Goal: Navigation & Orientation: Find specific page/section

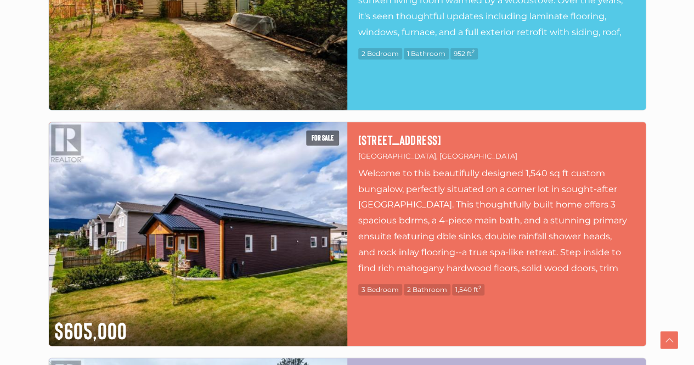
scroll to position [768, 0]
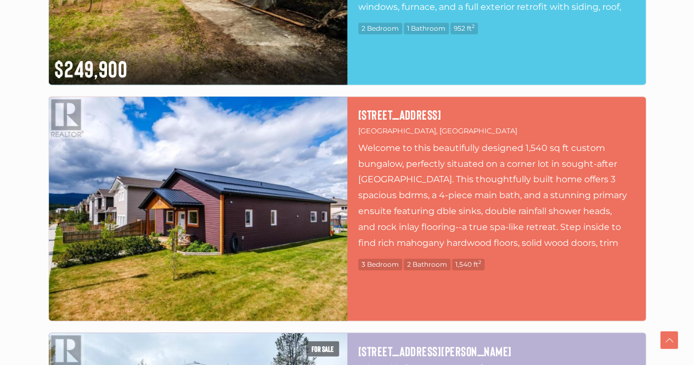
click at [218, 198] on img at bounding box center [198, 209] width 299 height 224
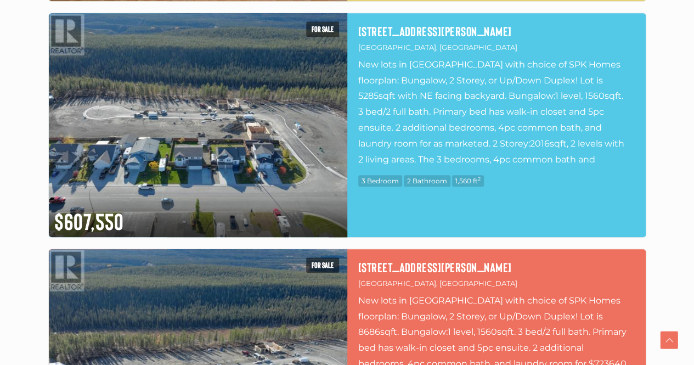
scroll to position [2524, 0]
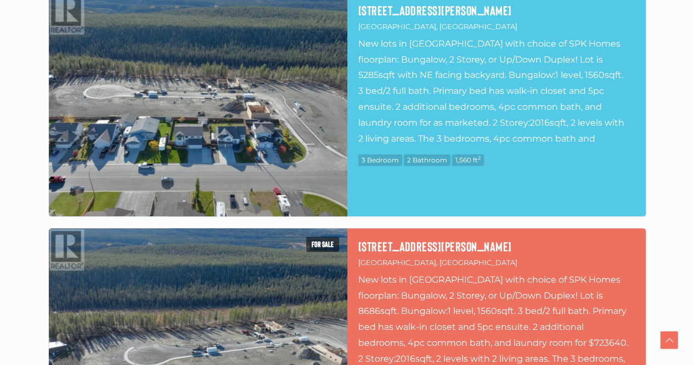
click at [294, 152] on img at bounding box center [198, 104] width 299 height 224
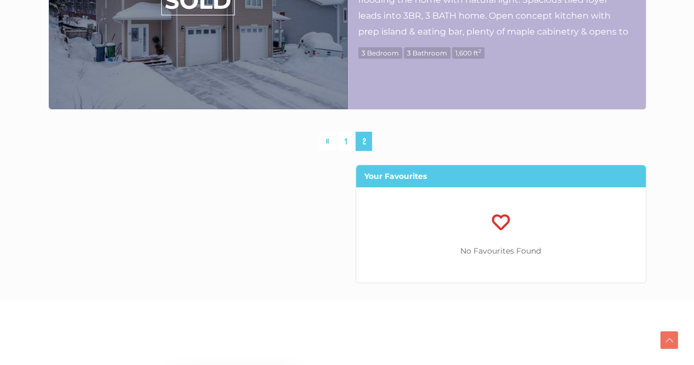
scroll to position [4061, 0]
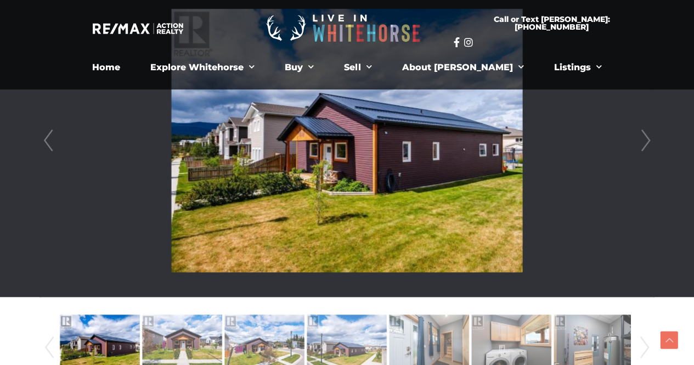
scroll to position [274, 0]
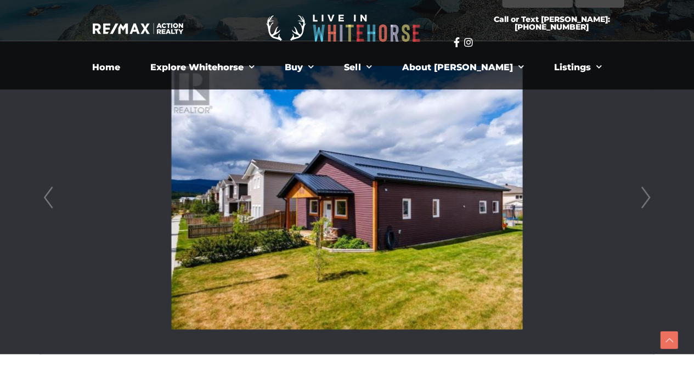
click at [640, 199] on link "Next" at bounding box center [646, 197] width 16 height 313
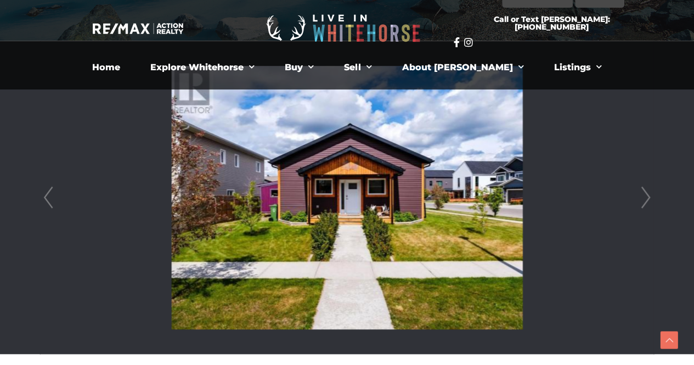
click at [640, 199] on link "Next" at bounding box center [646, 197] width 16 height 313
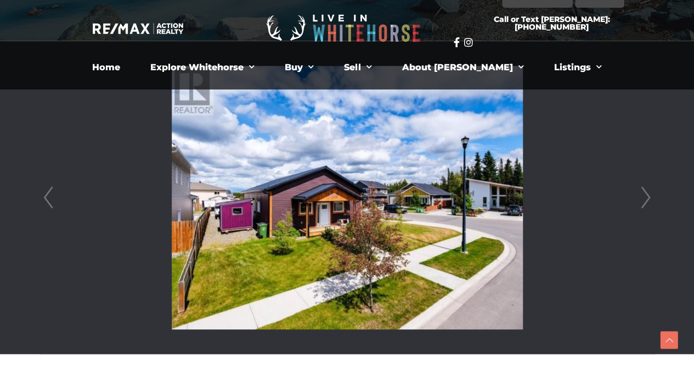
click at [640, 199] on link "Next" at bounding box center [646, 197] width 16 height 313
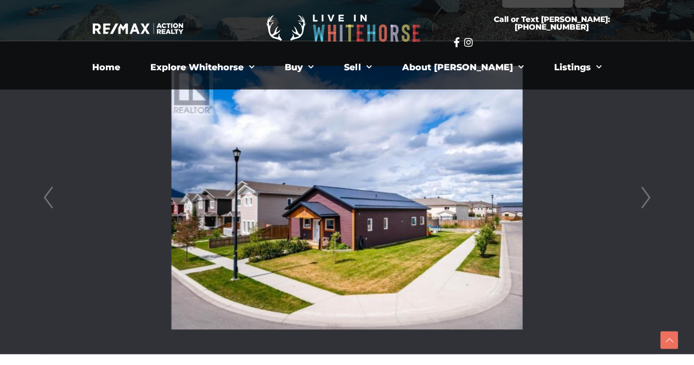
click at [640, 199] on link "Next" at bounding box center [646, 197] width 16 height 313
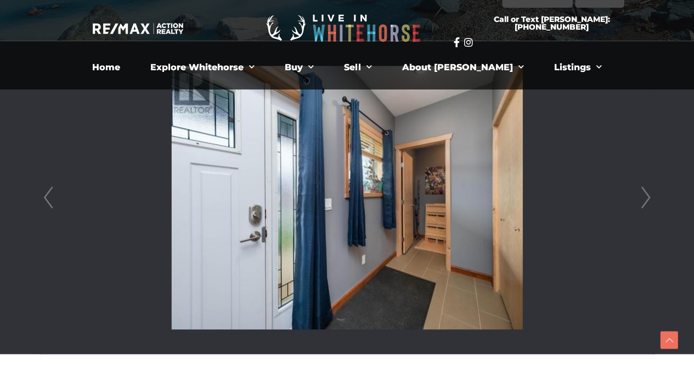
click at [640, 199] on link "Next" at bounding box center [646, 197] width 16 height 313
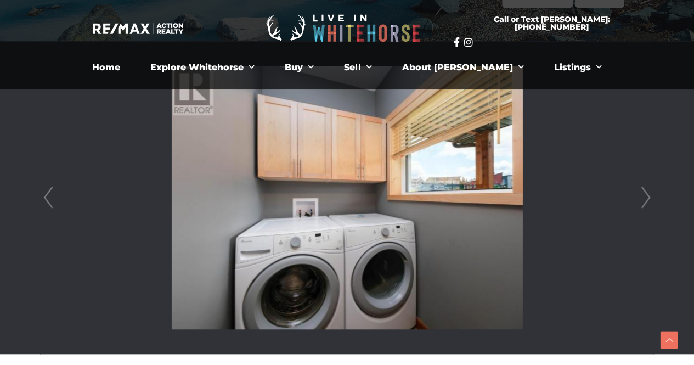
click at [640, 199] on link "Next" at bounding box center [646, 197] width 16 height 313
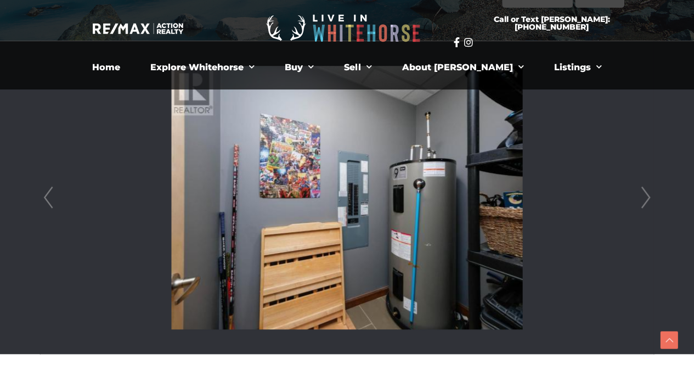
click at [640, 199] on link "Next" at bounding box center [646, 197] width 16 height 313
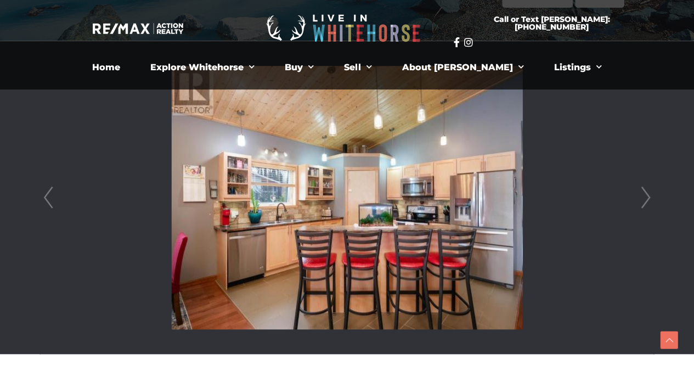
click at [645, 197] on link "Next" at bounding box center [646, 197] width 16 height 313
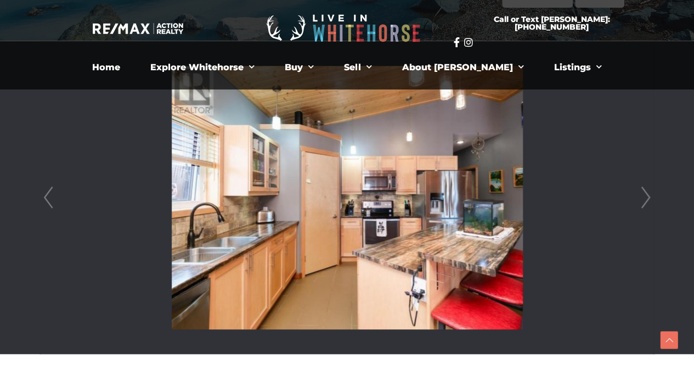
click at [645, 197] on link "Next" at bounding box center [646, 197] width 16 height 313
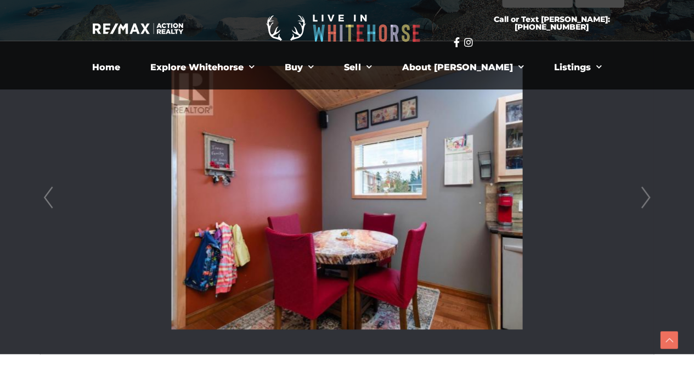
click at [645, 197] on link "Next" at bounding box center [646, 197] width 16 height 313
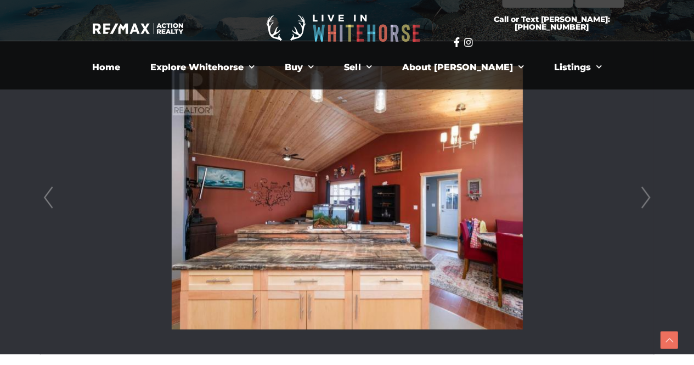
click at [645, 197] on link "Next" at bounding box center [646, 197] width 16 height 313
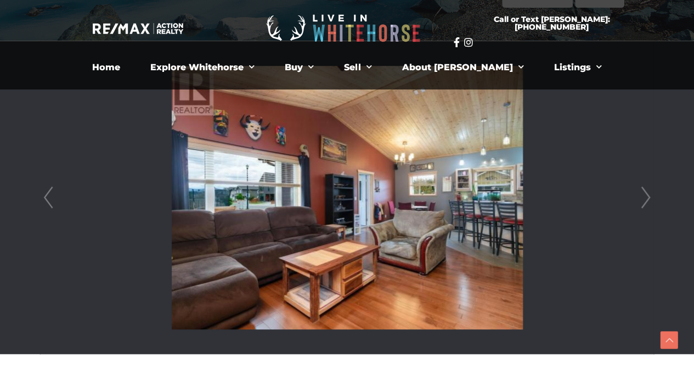
click at [645, 197] on link "Next" at bounding box center [646, 197] width 16 height 313
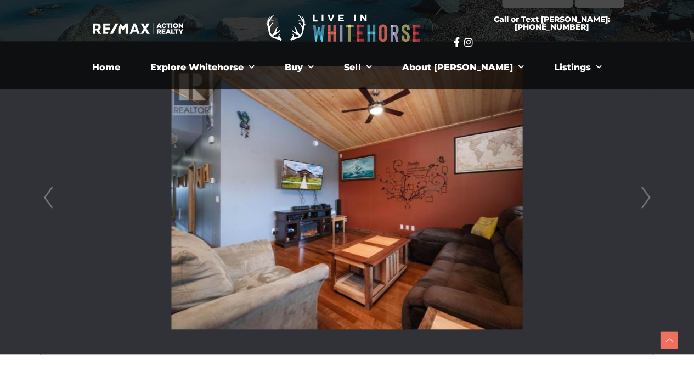
click at [645, 197] on link "Next" at bounding box center [646, 197] width 16 height 313
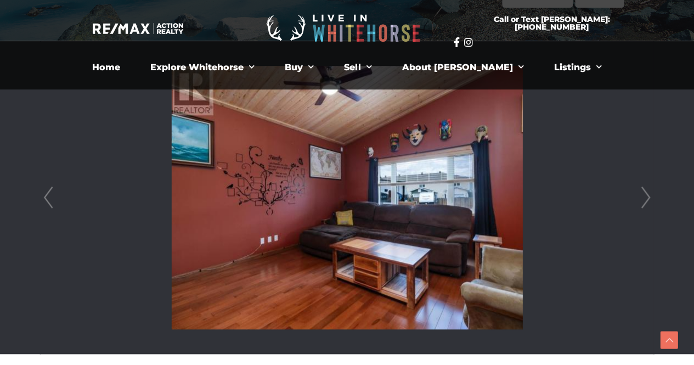
click at [645, 197] on link "Next" at bounding box center [646, 197] width 16 height 313
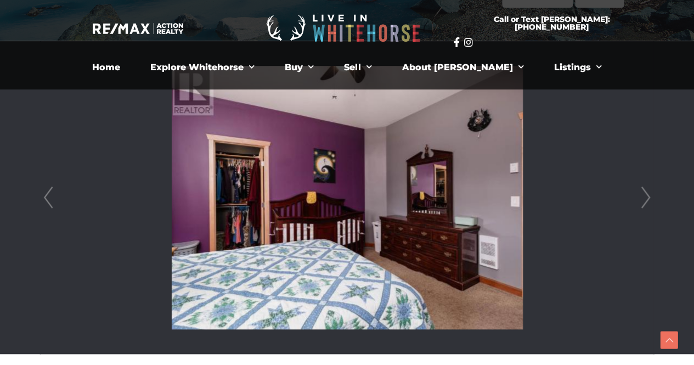
click at [645, 197] on link "Next" at bounding box center [646, 197] width 16 height 313
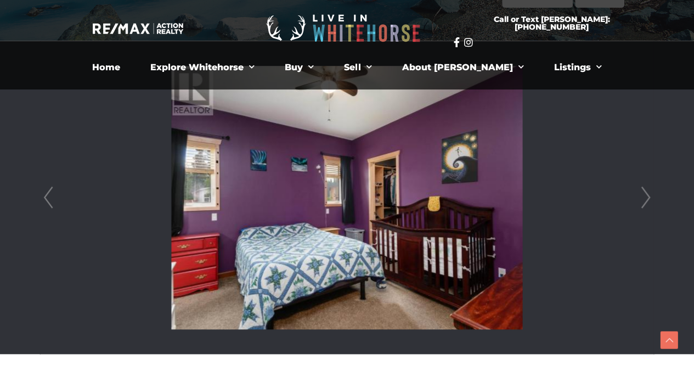
click at [645, 197] on link "Next" at bounding box center [646, 197] width 16 height 313
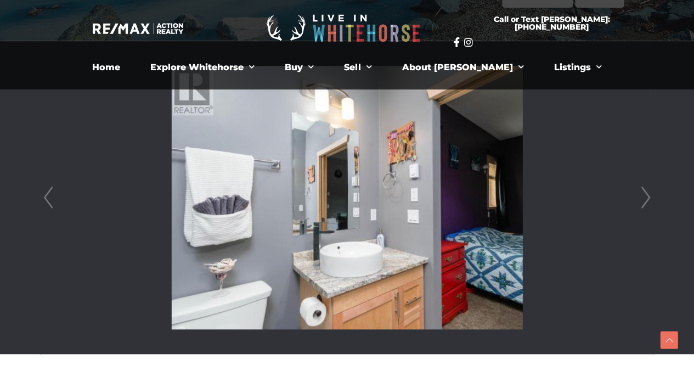
click at [645, 197] on link "Next" at bounding box center [646, 197] width 16 height 313
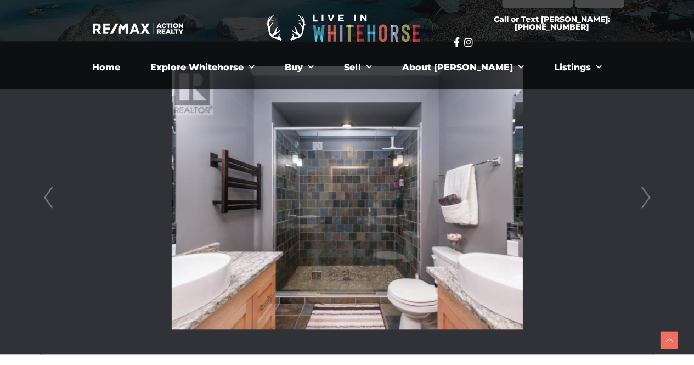
click at [645, 197] on link "Next" at bounding box center [646, 197] width 16 height 313
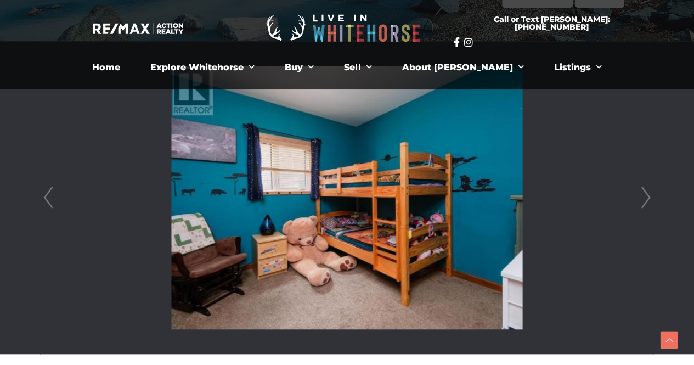
click at [645, 197] on link "Next" at bounding box center [646, 197] width 16 height 313
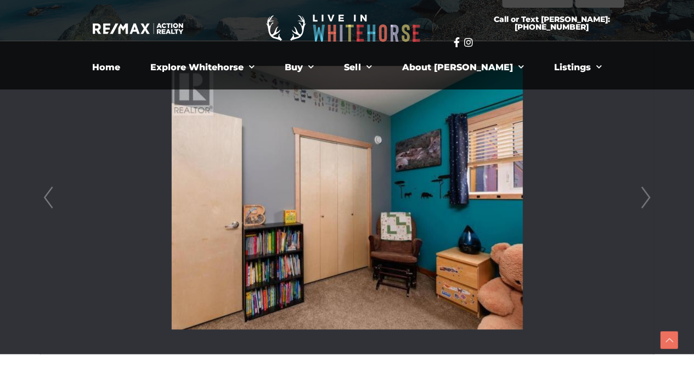
click at [645, 197] on link "Next" at bounding box center [646, 197] width 16 height 313
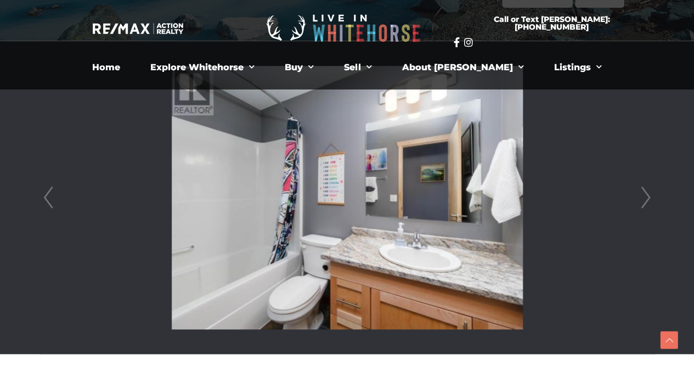
click at [645, 197] on link "Next" at bounding box center [646, 197] width 16 height 313
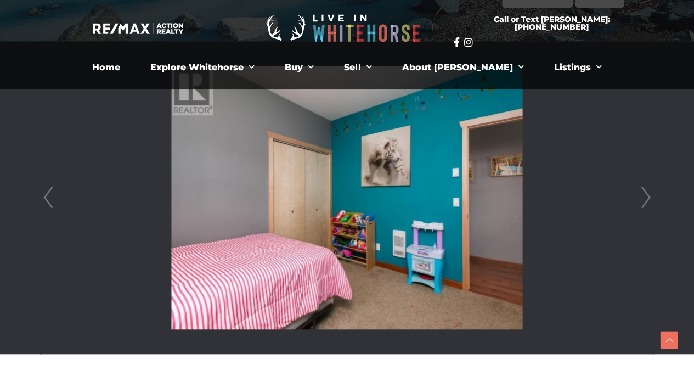
click at [645, 197] on link "Next" at bounding box center [646, 197] width 16 height 313
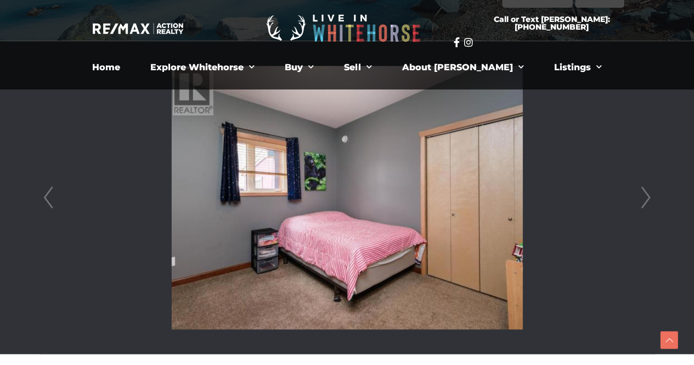
click at [645, 197] on link "Next" at bounding box center [646, 197] width 16 height 313
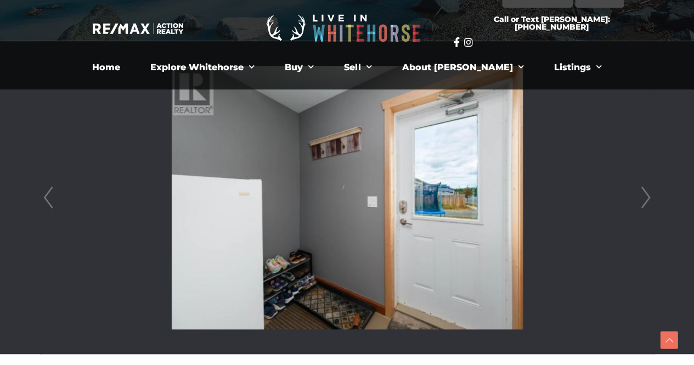
click at [645, 197] on link "Next" at bounding box center [646, 197] width 16 height 313
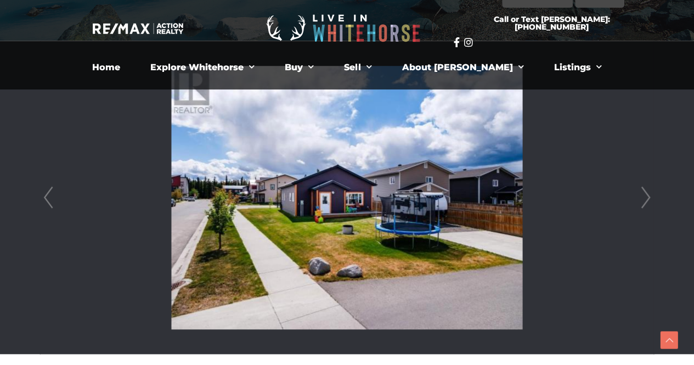
click at [647, 195] on link "Next" at bounding box center [646, 197] width 16 height 313
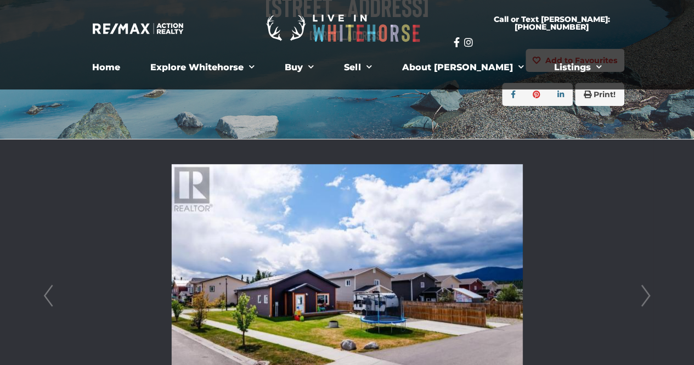
scroll to position [110, 0]
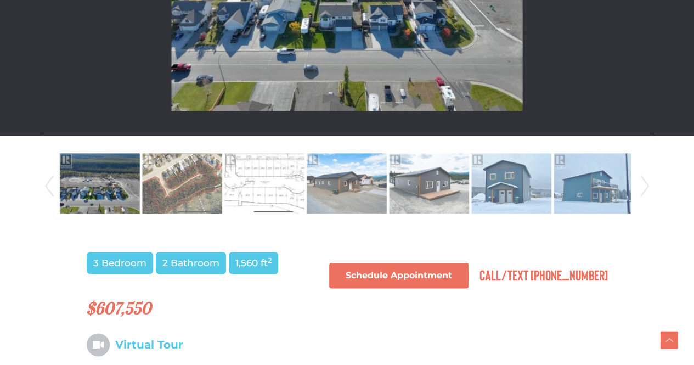
scroll to position [494, 0]
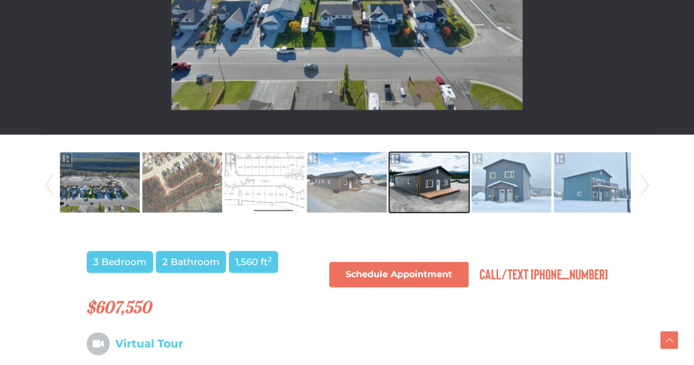
click at [431, 187] on img at bounding box center [429, 182] width 80 height 63
